Goal: Task Accomplishment & Management: Manage account settings

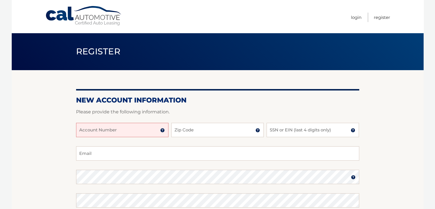
click at [149, 131] on input "Account Number" at bounding box center [122, 130] width 92 height 14
type input "44456016405"
click at [189, 134] on input "Zip Code" at bounding box center [217, 130] width 92 height 14
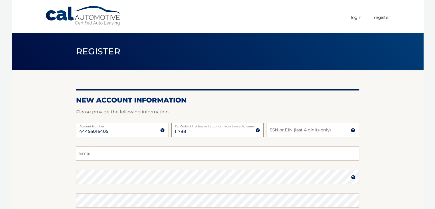
type input "11788"
click at [279, 130] on input "SSN or EIN (last 4 digits only)" at bounding box center [313, 130] width 92 height 14
type input "3810"
click at [187, 153] on input "Email" at bounding box center [217, 153] width 283 height 14
click at [117, 155] on input "Email" at bounding box center [217, 153] width 283 height 14
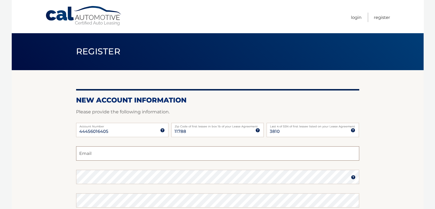
type input "mickeym1231@aol.com"
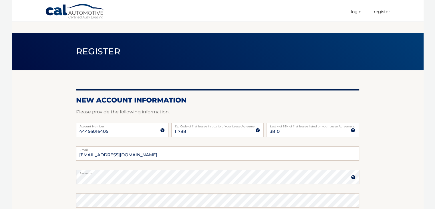
scroll to position [57, 0]
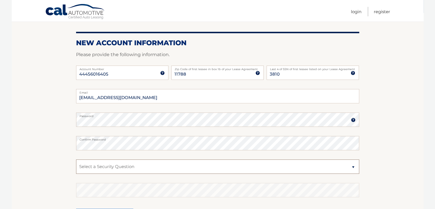
click at [93, 164] on select "Select a Security Question What was the name of your elementary school? What is…" at bounding box center [217, 166] width 283 height 14
select select "2"
click at [76, 159] on select "Select a Security Question What was the name of your elementary school? What is…" at bounding box center [217, 166] width 283 height 14
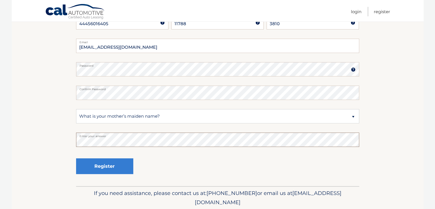
scroll to position [114, 0]
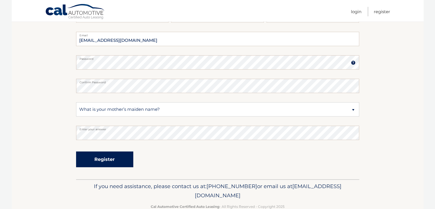
click at [109, 164] on button "Register" at bounding box center [104, 159] width 57 height 16
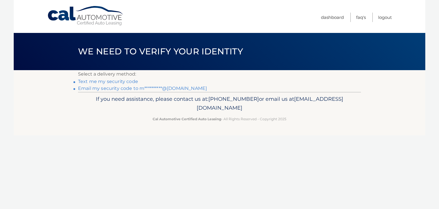
click at [125, 89] on link "**********" at bounding box center [142, 88] width 129 height 5
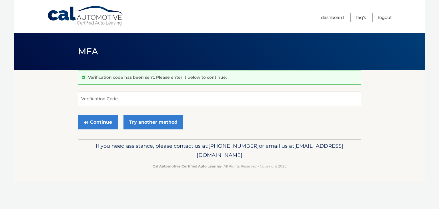
click at [125, 99] on input "Verification Code" at bounding box center [219, 99] width 283 height 14
type input "411490"
click at [98, 123] on button "Continue" at bounding box center [98, 122] width 40 height 14
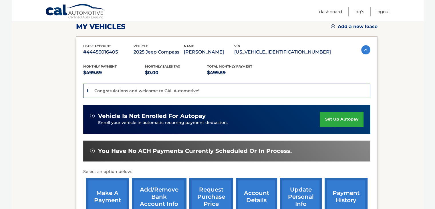
scroll to position [86, 0]
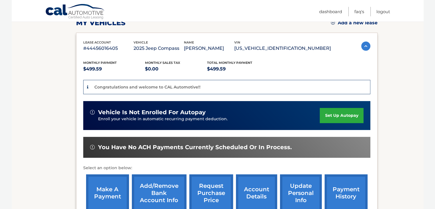
click at [331, 115] on link "set up autopay" at bounding box center [341, 115] width 43 height 15
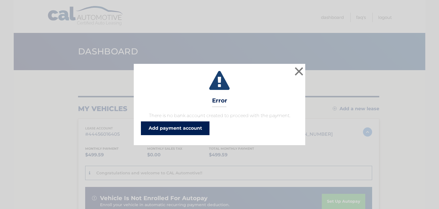
click at [173, 127] on link "Add payment account" at bounding box center [175, 128] width 69 height 14
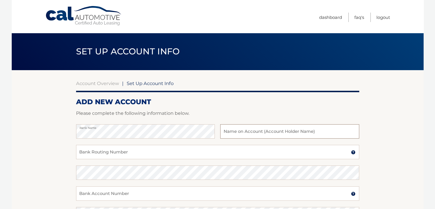
click at [235, 130] on input "text" at bounding box center [289, 131] width 139 height 14
type input "Doreen Eisenhauer"
click at [112, 154] on input "Bank Routing Number" at bounding box center [217, 152] width 283 height 14
type input "026013673"
click at [109, 195] on input "Bank Account Number" at bounding box center [217, 193] width 283 height 14
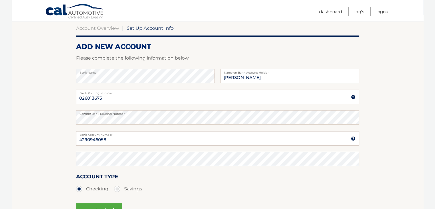
scroll to position [57, 0]
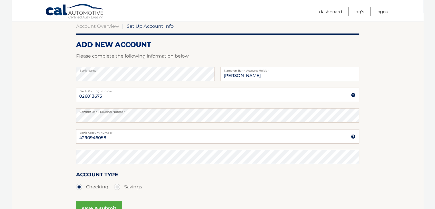
type input "4290946058"
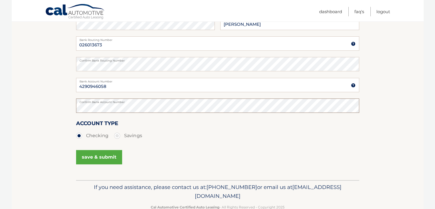
scroll to position [114, 0]
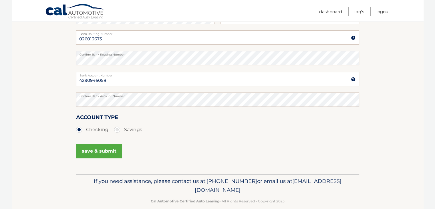
click at [111, 151] on button "save & submit" at bounding box center [99, 151] width 46 height 14
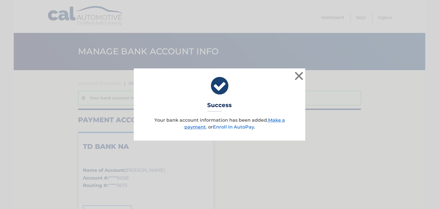
click at [245, 127] on link "Enroll In AutoPay" at bounding box center [233, 126] width 41 height 5
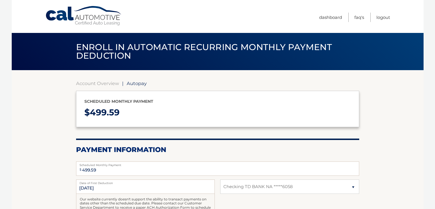
select select "MDNlNjgwYzMtMzNlYy00Yjg3LTg2MzQtNmU2MzA5NTc5ODIy"
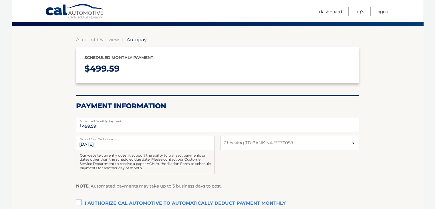
scroll to position [57, 0]
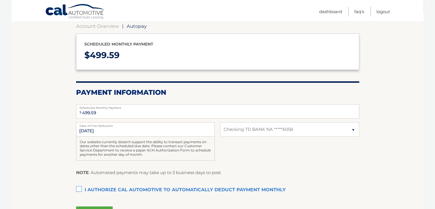
click at [80, 189] on label "I authorize cal automotive to automatically deduct payment monthly This checkbo…" at bounding box center [217, 189] width 283 height 11
click at [0, 0] on input "I authorize cal automotive to automatically deduct payment monthly This checkbo…" at bounding box center [0, 0] width 0 height 0
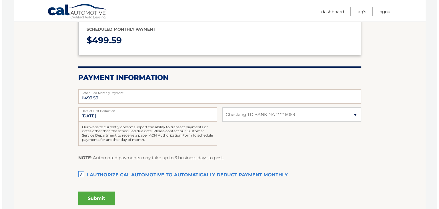
scroll to position [86, 0]
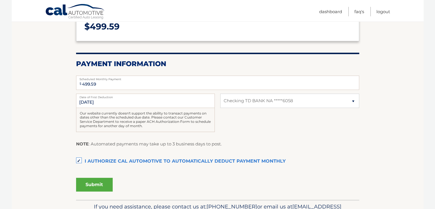
click at [93, 186] on button "Submit" at bounding box center [94, 185] width 37 height 14
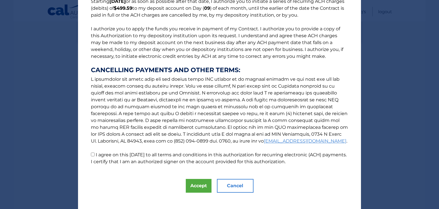
scroll to position [62, 0]
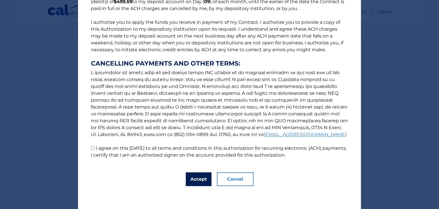
click at [191, 178] on button "Accept" at bounding box center [199, 179] width 26 height 14
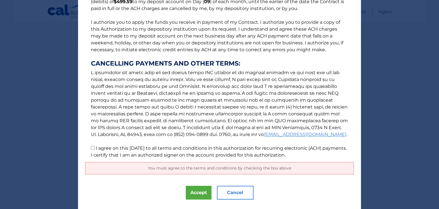
click at [91, 148] on input "I agree on this 10/08/2025 to all terms and conditions in this authorization fo…" at bounding box center [93, 148] width 4 height 4
checkbox input "true"
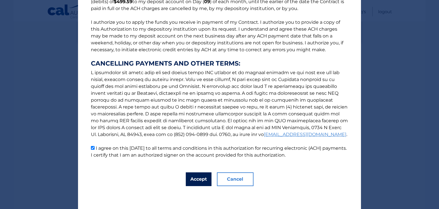
click at [195, 179] on button "Accept" at bounding box center [199, 179] width 26 height 14
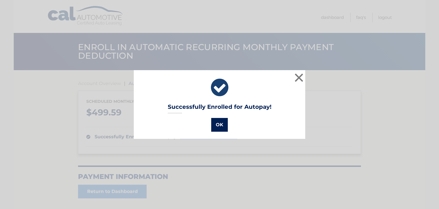
click at [220, 127] on button "OK" at bounding box center [219, 125] width 17 height 14
